Goal: Task Accomplishment & Management: Manage account settings

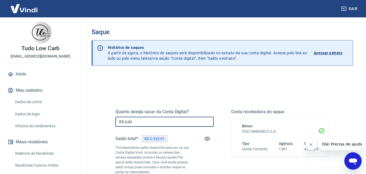
click at [138, 121] on input "R$ 0,00" at bounding box center [164, 122] width 98 height 10
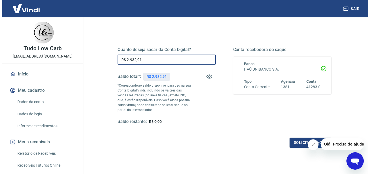
scroll to position [99, 0]
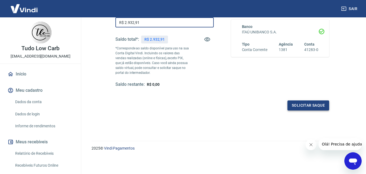
type input "R$ 2.932,91"
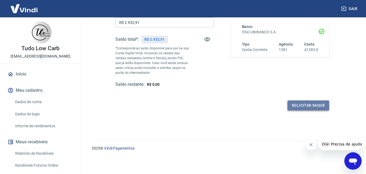
click at [306, 102] on button "Solicitar saque" at bounding box center [309, 105] width 42 height 10
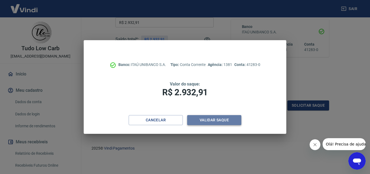
click at [224, 117] on button "Validar saque" at bounding box center [214, 120] width 54 height 10
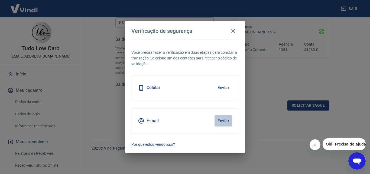
click at [224, 117] on button "Enviar" at bounding box center [224, 120] width 18 height 11
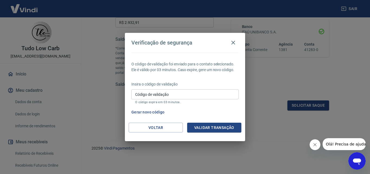
click at [150, 96] on input "Código de validação" at bounding box center [184, 94] width 107 height 10
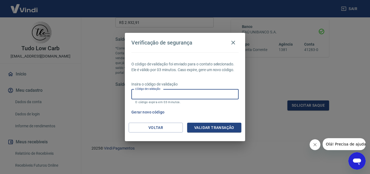
paste input "108568"
type input "108568"
click at [220, 126] on button "Validar transação" at bounding box center [214, 128] width 54 height 10
